Goal: Use online tool/utility: Utilize a website feature to perform a specific function

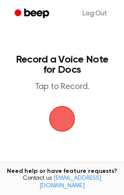
click at [68, 116] on span "button" at bounding box center [62, 119] width 48 height 48
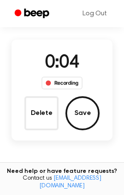
scroll to position [57, 0]
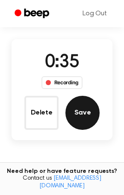
click at [87, 121] on button "Save" at bounding box center [82, 113] width 34 height 34
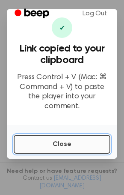
click at [59, 144] on button "Close" at bounding box center [62, 144] width 96 height 19
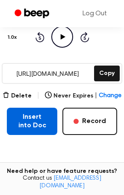
scroll to position [113, 0]
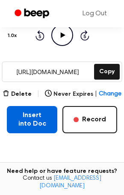
click at [41, 120] on button "Insert into Doc" at bounding box center [32, 119] width 50 height 27
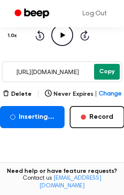
click at [101, 76] on button "Copy" at bounding box center [107, 72] width 26 height 16
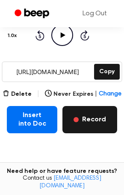
click at [72, 132] on button "Record" at bounding box center [89, 119] width 55 height 27
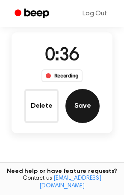
click at [79, 109] on button "Save" at bounding box center [82, 106] width 34 height 34
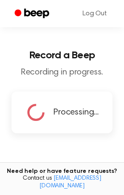
scroll to position [87, 0]
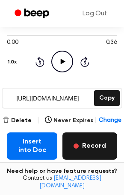
click at [85, 141] on button "Record" at bounding box center [89, 146] width 55 height 27
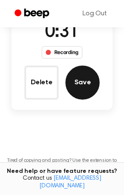
click at [80, 81] on button "Save" at bounding box center [82, 83] width 34 height 34
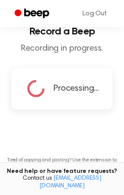
scroll to position [111, 0]
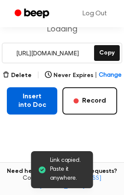
click at [37, 99] on button "Insert into Doc" at bounding box center [32, 100] width 50 height 27
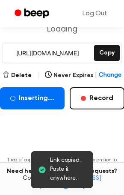
scroll to position [132, 0]
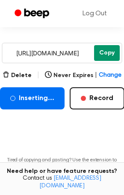
click at [103, 55] on button "Copy" at bounding box center [107, 53] width 26 height 16
